Goal: Communication & Community: Answer question/provide support

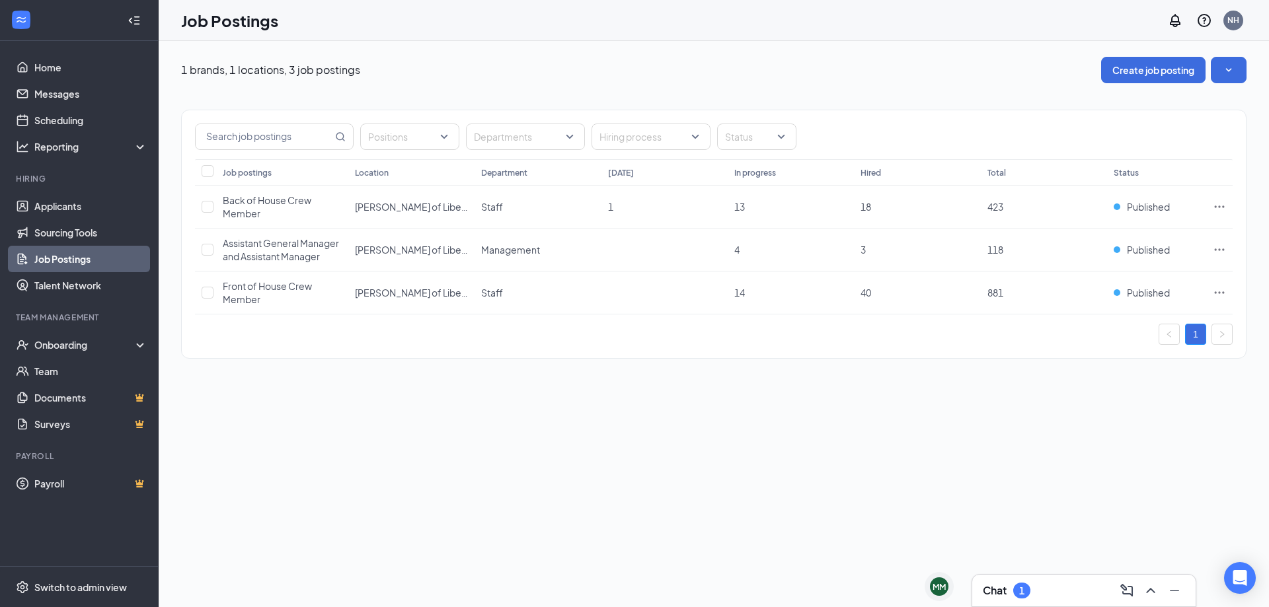
click at [997, 583] on div "Chat 1" at bounding box center [1007, 591] width 48 height 16
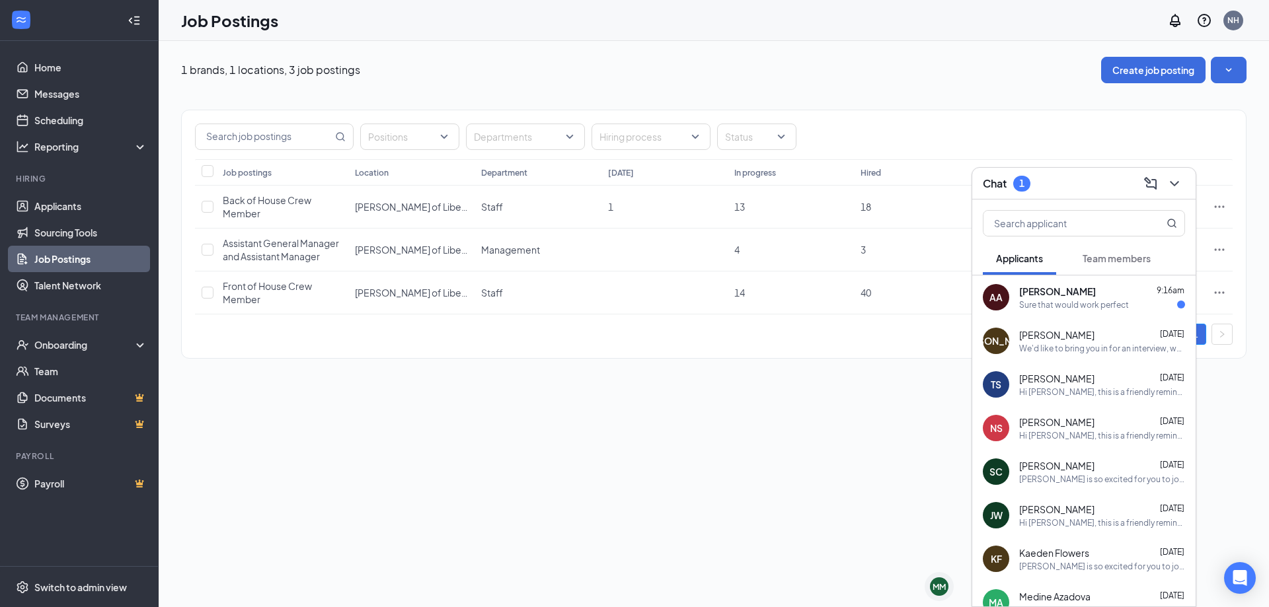
click at [1076, 299] on div "Sure that would work perfect" at bounding box center [1074, 304] width 110 height 11
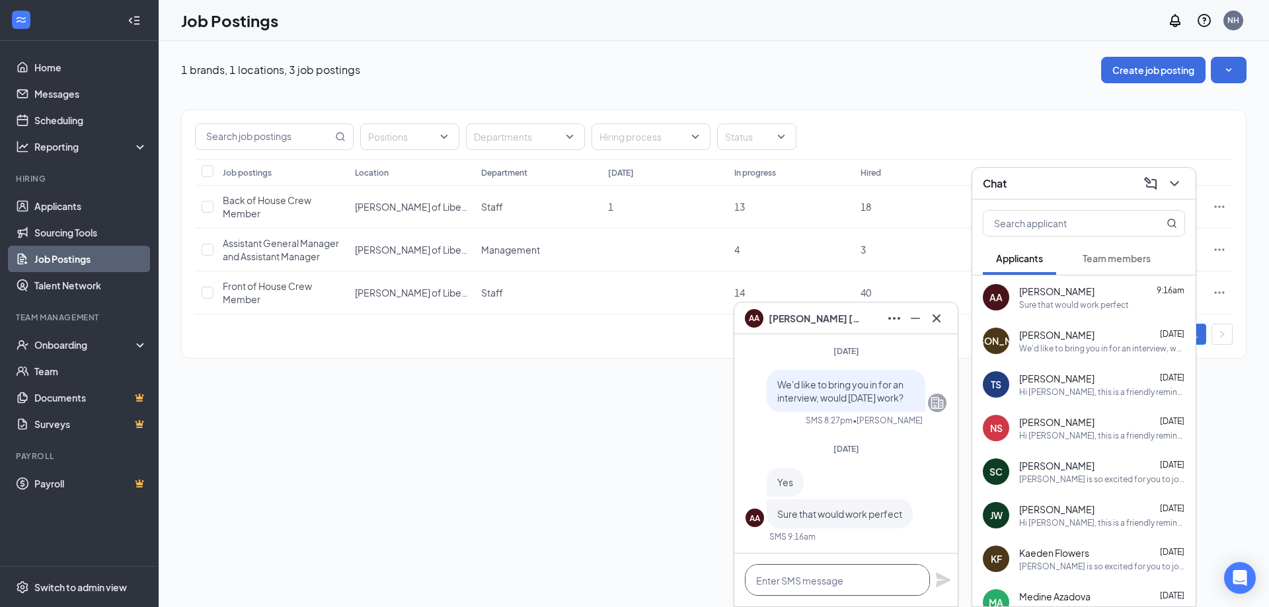
click at [814, 566] on textarea at bounding box center [837, 581] width 185 height 32
type textarea "w"
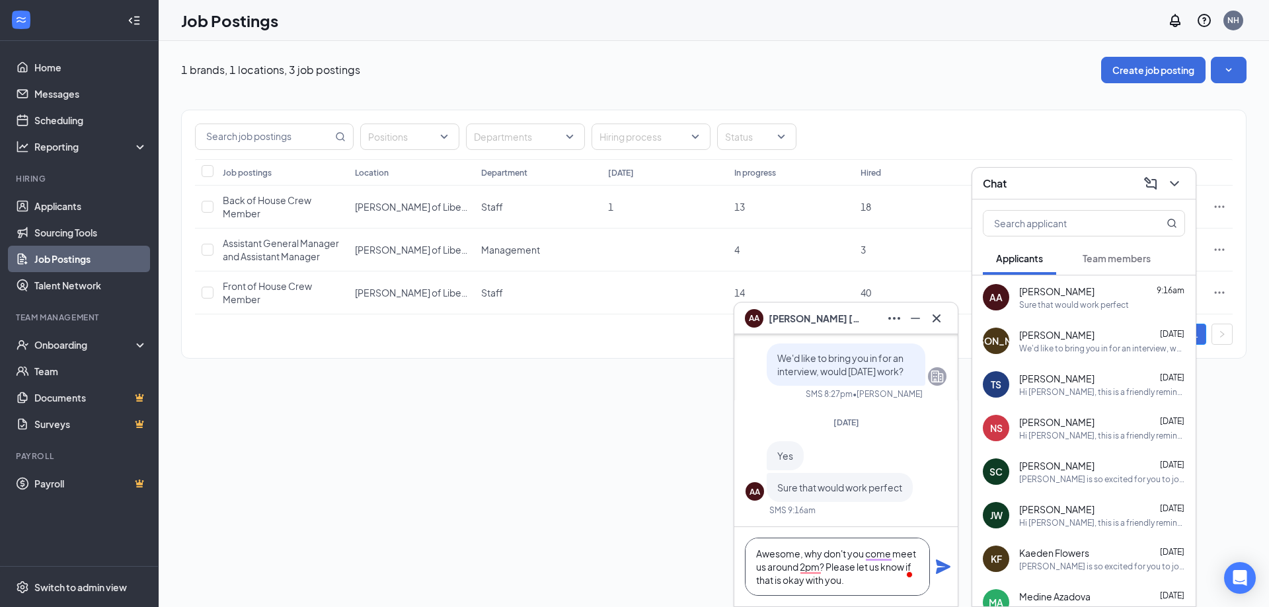
type textarea "Awesome, why don't you come meet us around 2pm? Please let us know if that is o…"
click at [941, 570] on icon "Plane" at bounding box center [943, 567] width 15 height 15
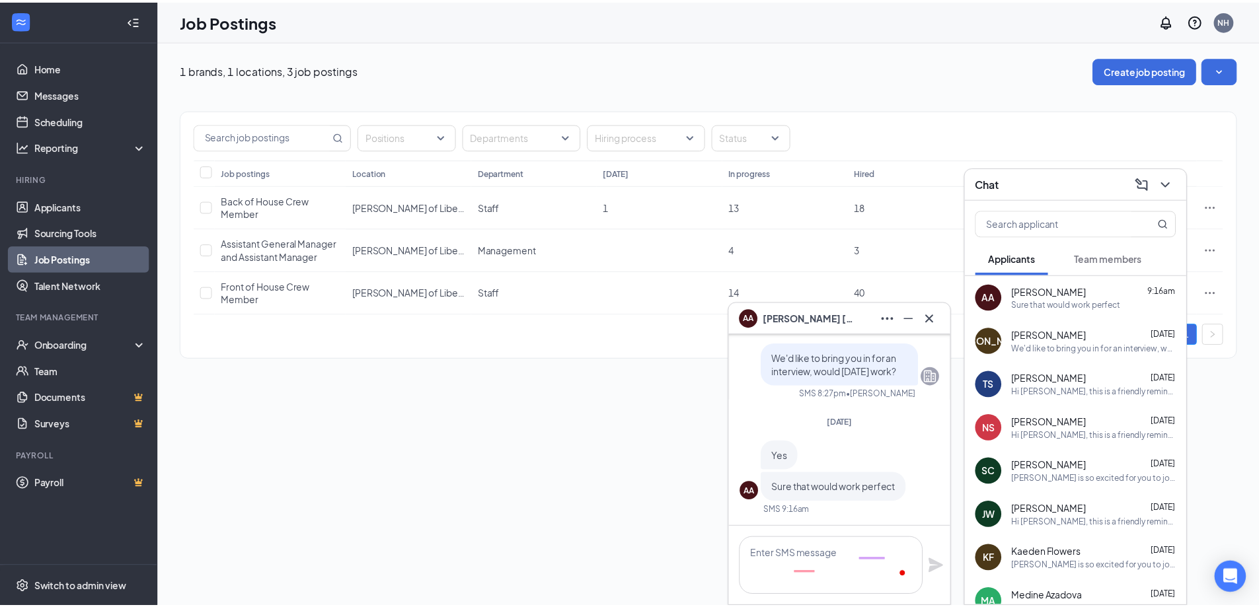
scroll to position [0, 0]
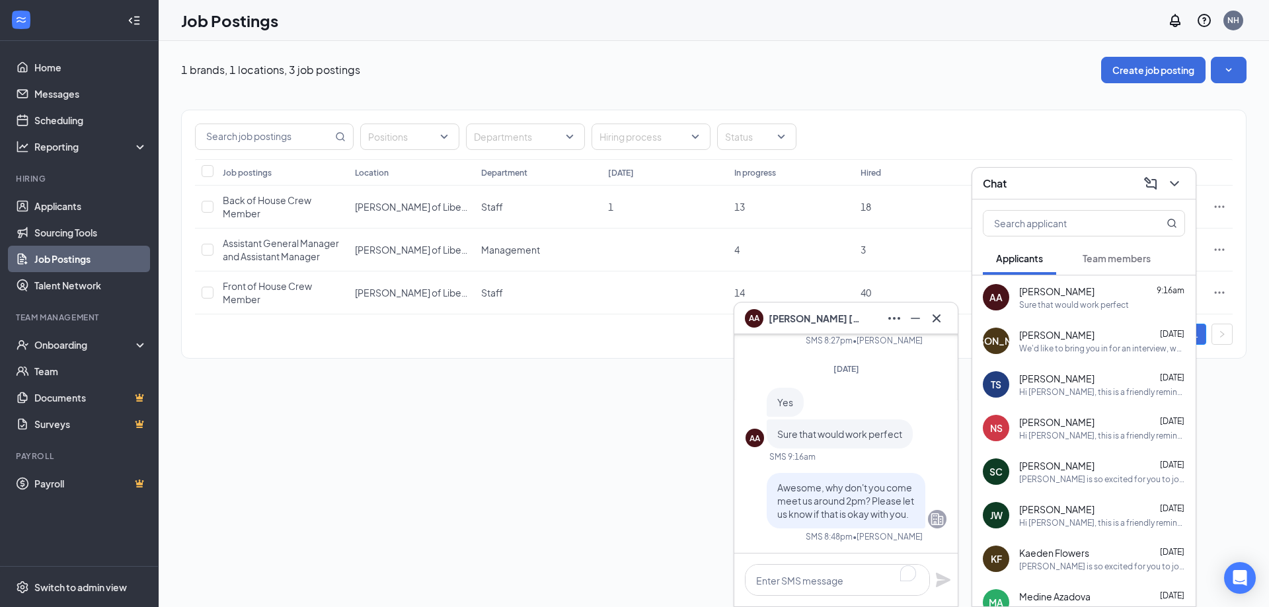
click at [662, 396] on div "1 brands, 1 locations, 3 job postings Create job posting Positions Departments …" at bounding box center [714, 324] width 1111 height 567
click at [914, 324] on icon "Minimize" at bounding box center [916, 319] width 16 height 16
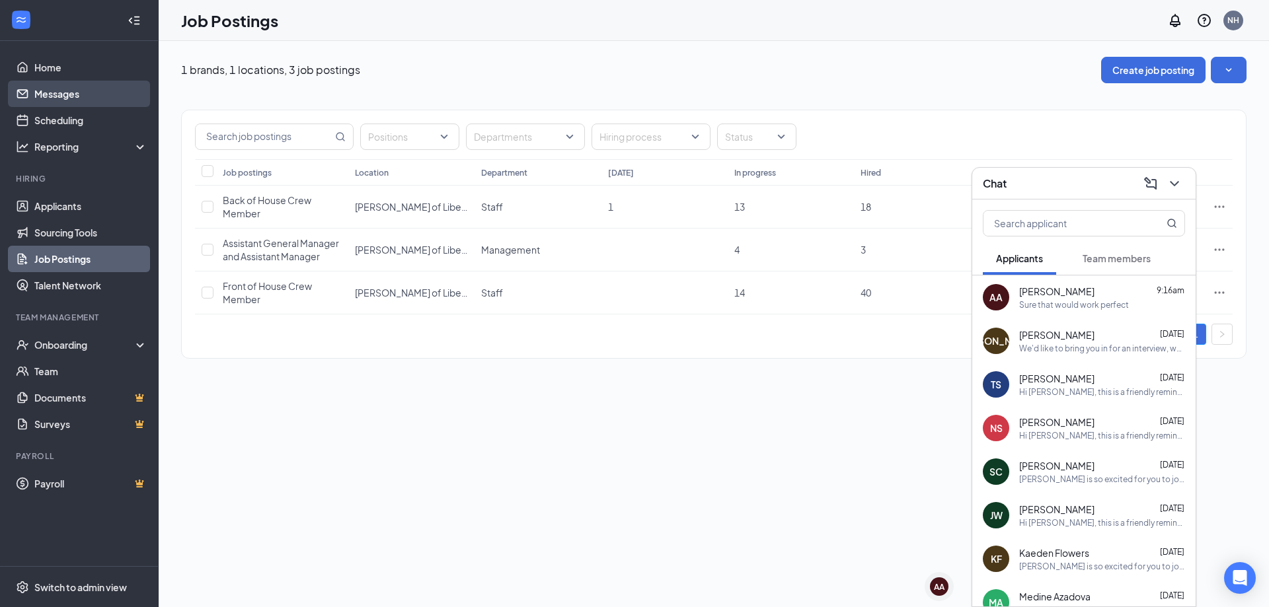
click at [72, 95] on link "Messages" at bounding box center [90, 94] width 113 height 26
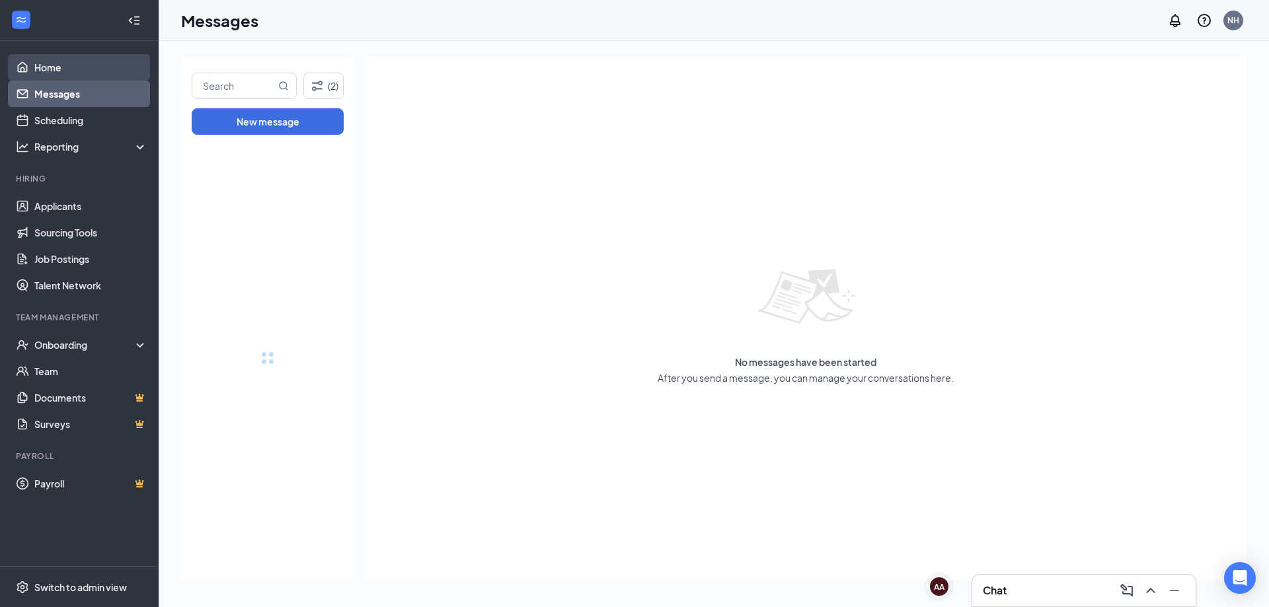
click at [95, 65] on link "Home" at bounding box center [90, 67] width 113 height 26
